Goal: Task Accomplishment & Management: Use online tool/utility

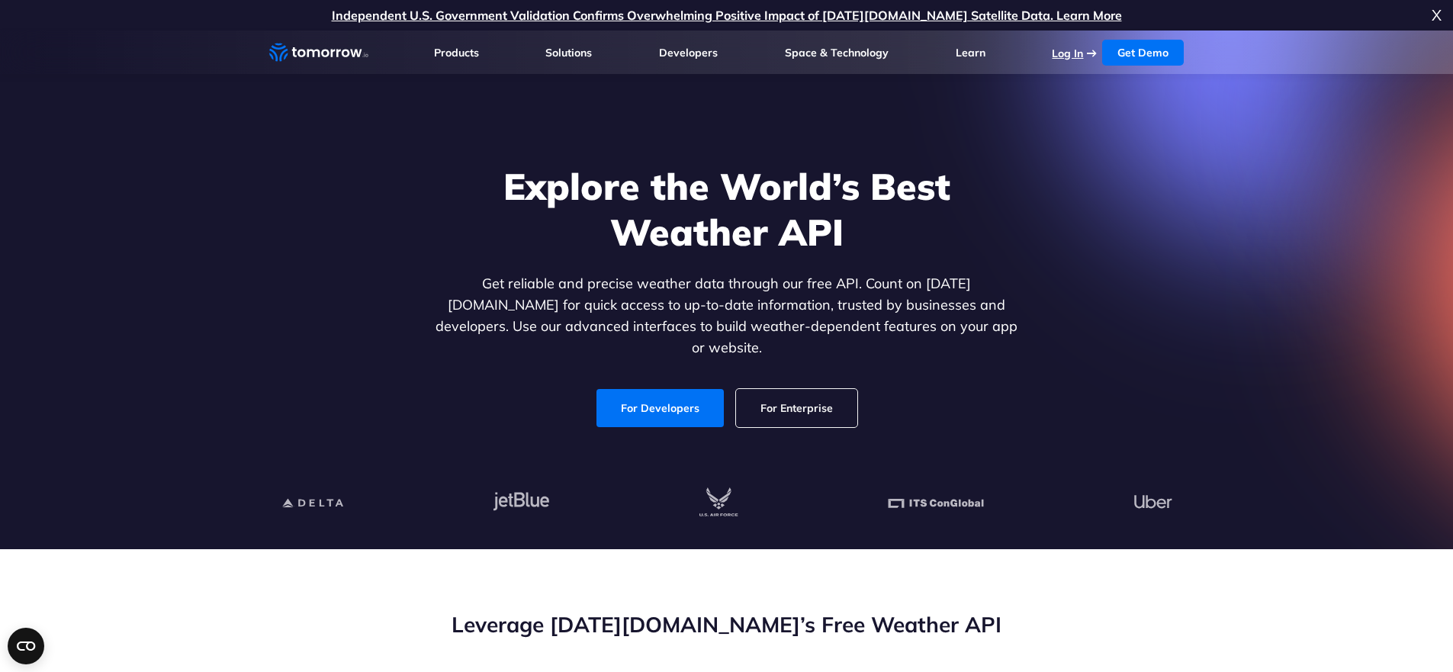
click at [1067, 47] on link "Log In" at bounding box center [1067, 54] width 31 height 14
click at [665, 410] on link "For Developers" at bounding box center [660, 408] width 127 height 38
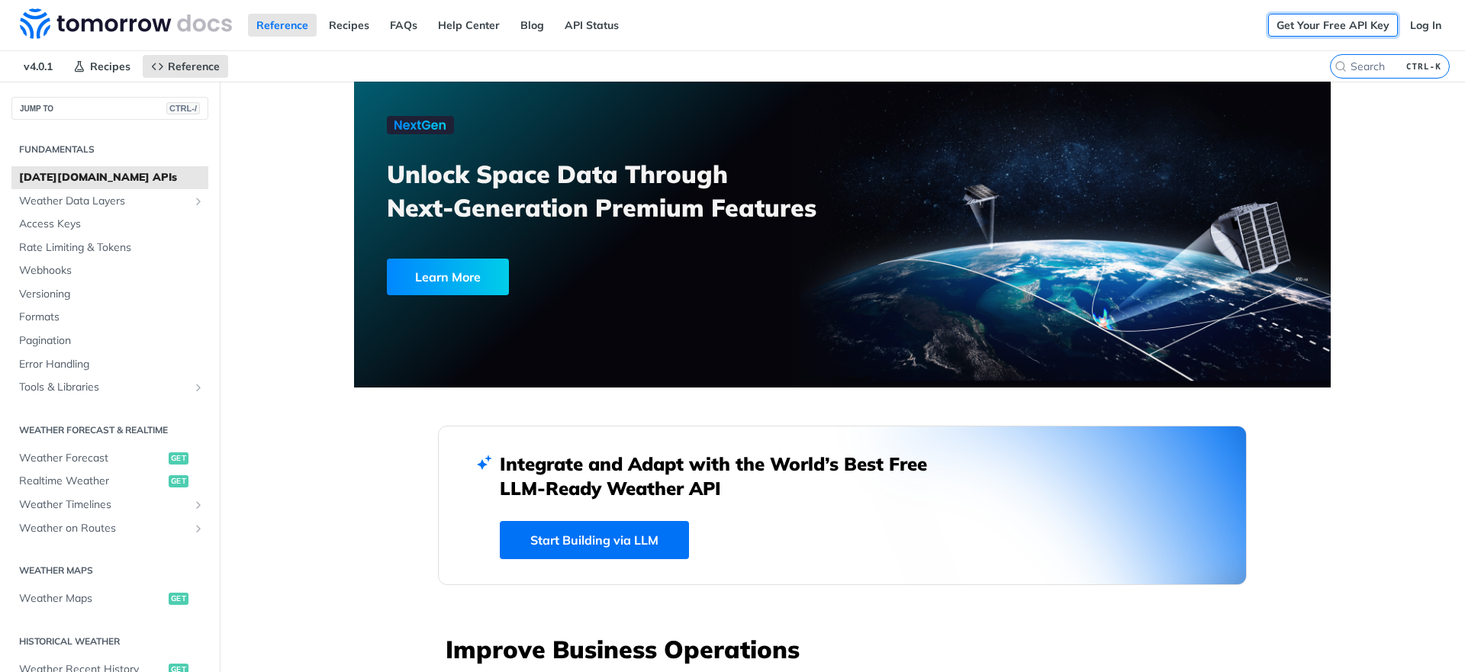
click at [1335, 23] on link "Get Your Free API Key" at bounding box center [1333, 25] width 130 height 23
click at [1418, 32] on link "Log In" at bounding box center [1426, 25] width 48 height 23
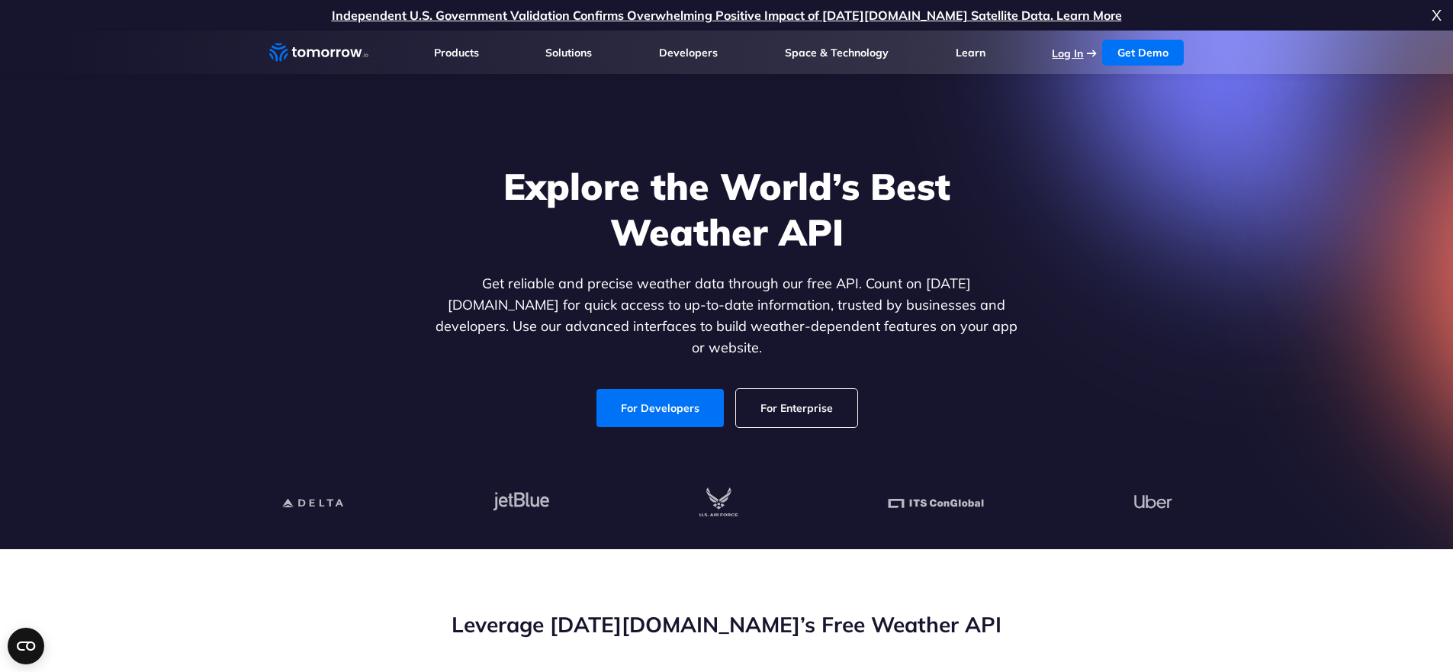
click at [1078, 55] on link "Log In" at bounding box center [1067, 54] width 31 height 14
